Goal: Go to known website: Access a specific website the user already knows

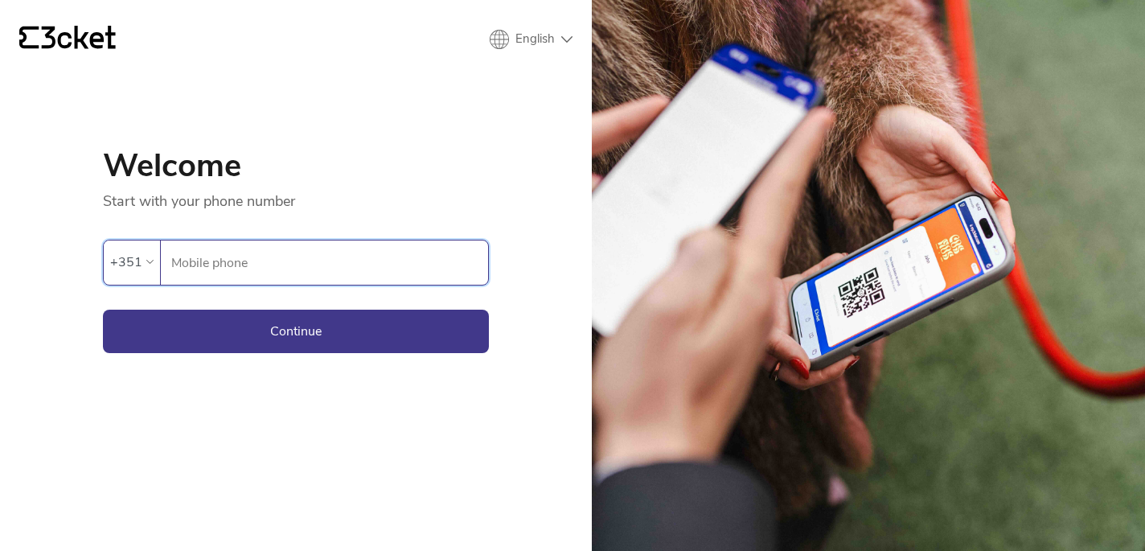
type input "911833153"
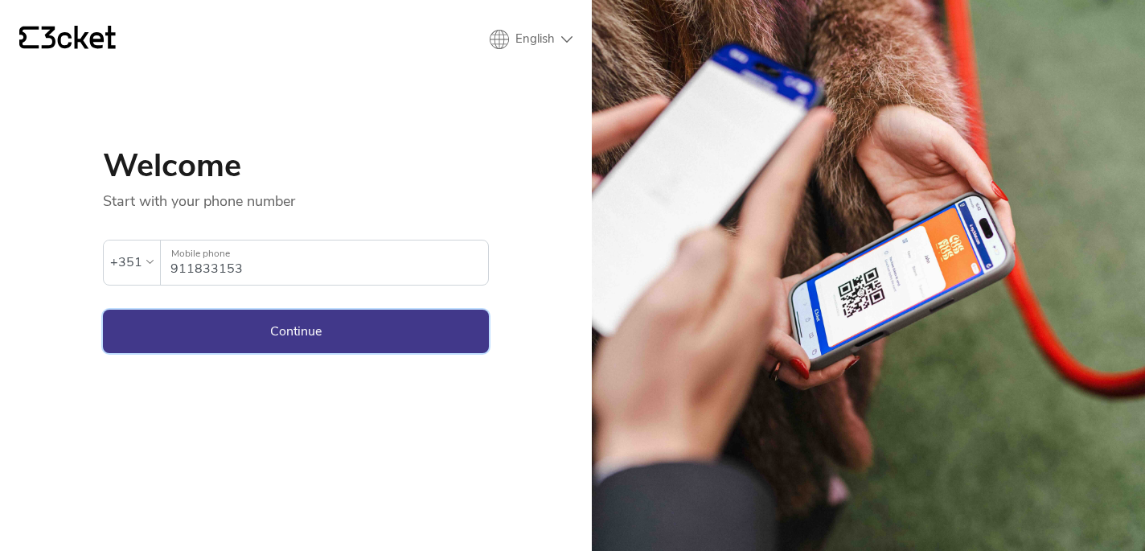
click at [234, 330] on button "Continue" at bounding box center [296, 331] width 386 height 43
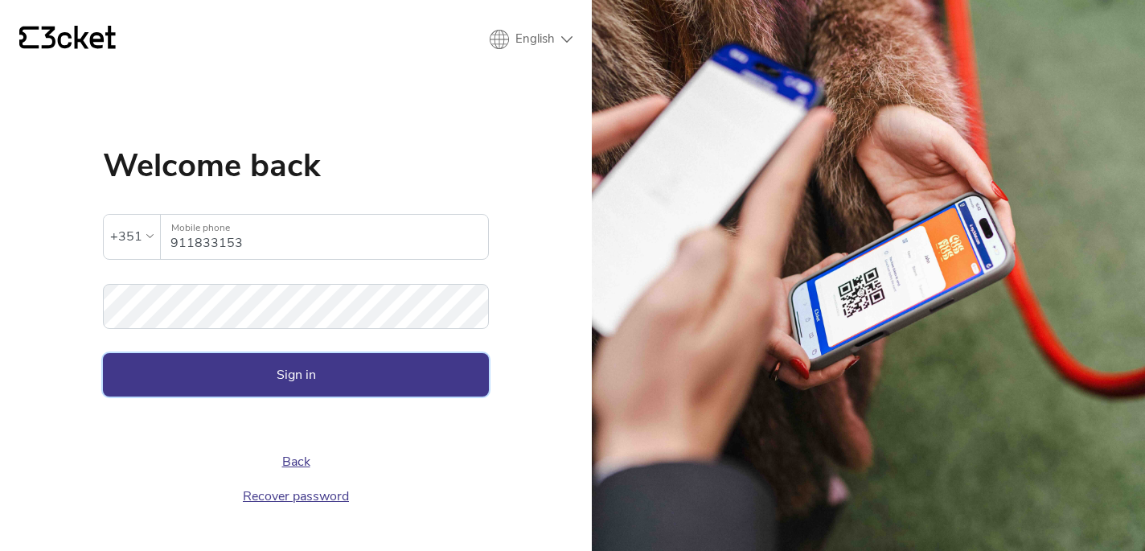
click at [238, 357] on button "Sign in" at bounding box center [296, 374] width 386 height 43
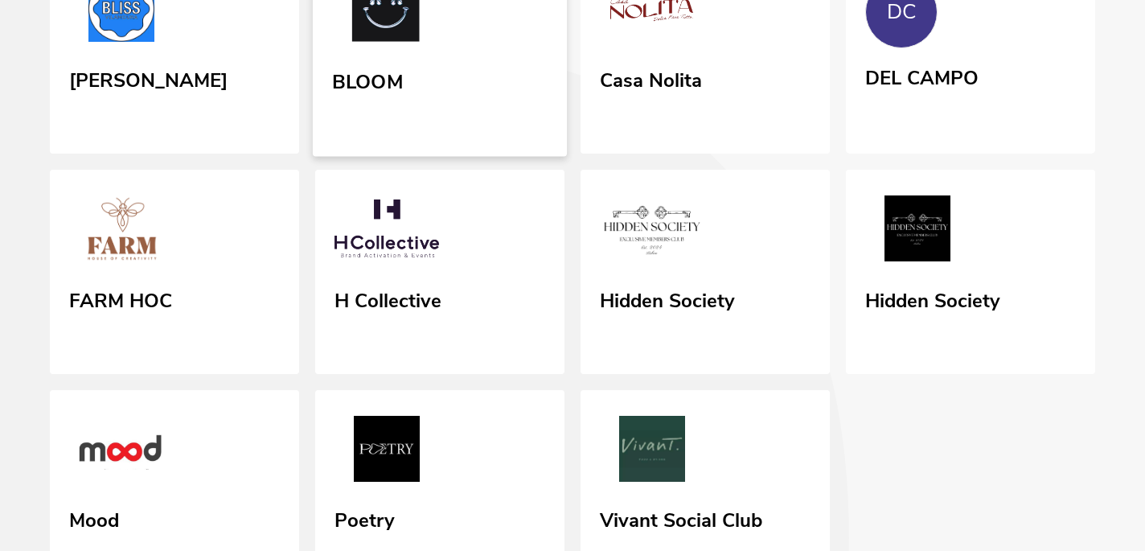
scroll to position [228, 0]
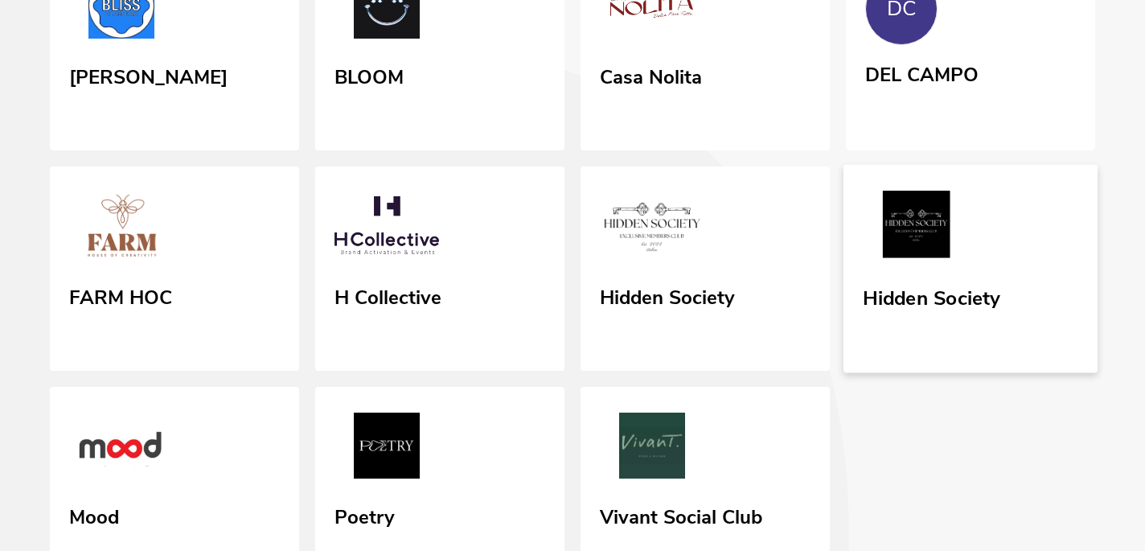
click at [949, 277] on link "Hidden Society" at bounding box center [970, 269] width 254 height 208
